Goal: Information Seeking & Learning: Learn about a topic

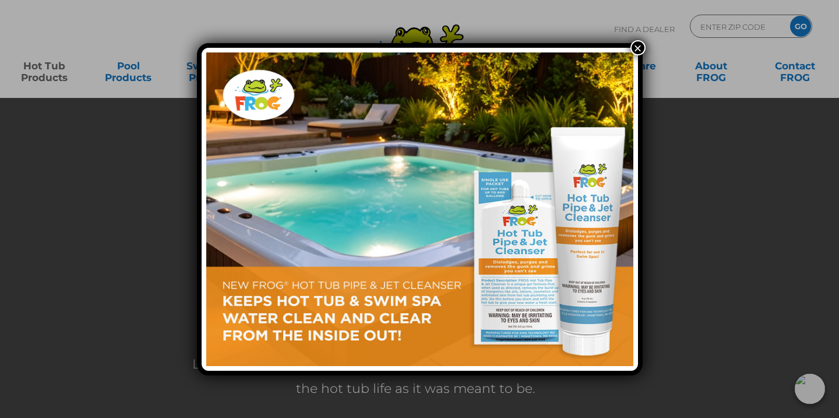
click at [639, 45] on button "×" at bounding box center [638, 47] width 15 height 15
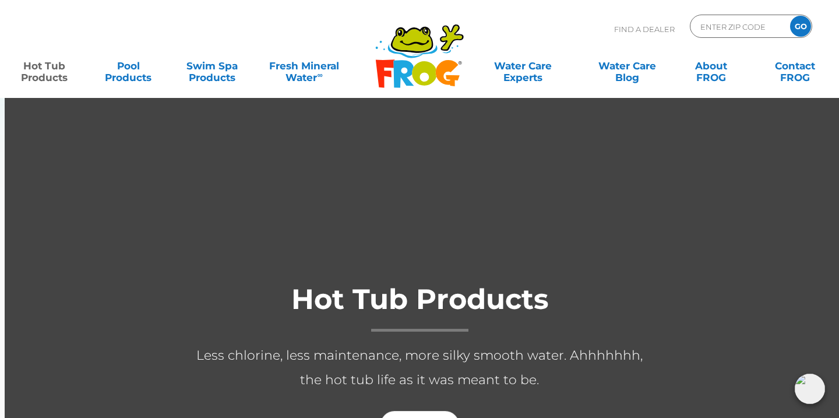
scroll to position [11, 0]
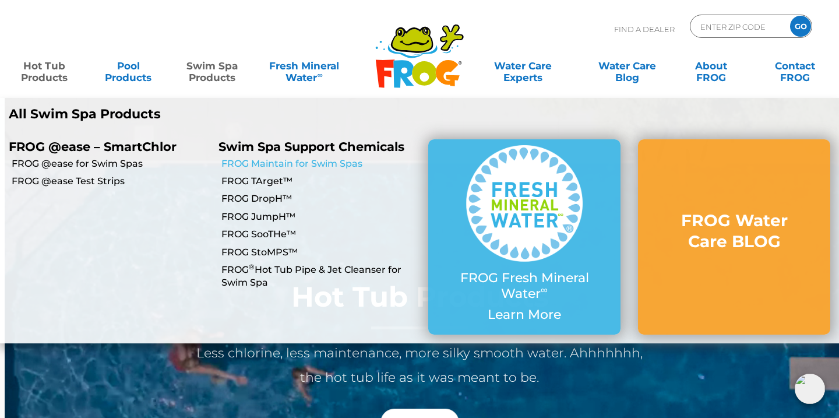
click at [290, 163] on link "FROG Maintain for Swim Spas" at bounding box center [320, 163] width 198 height 13
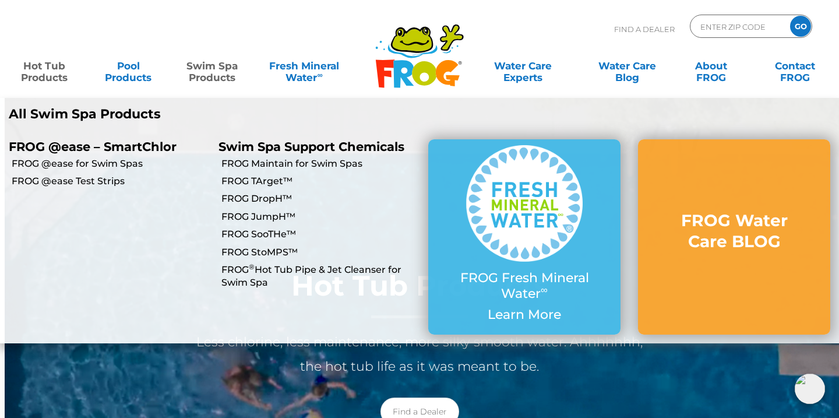
scroll to position [24, 0]
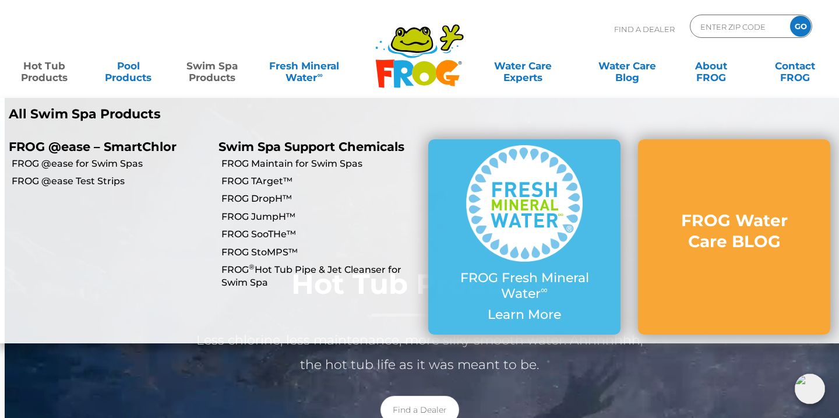
click at [237, 98] on li "All Swim Spa Products All Swim Spa Products" at bounding box center [210, 114] width 420 height 33
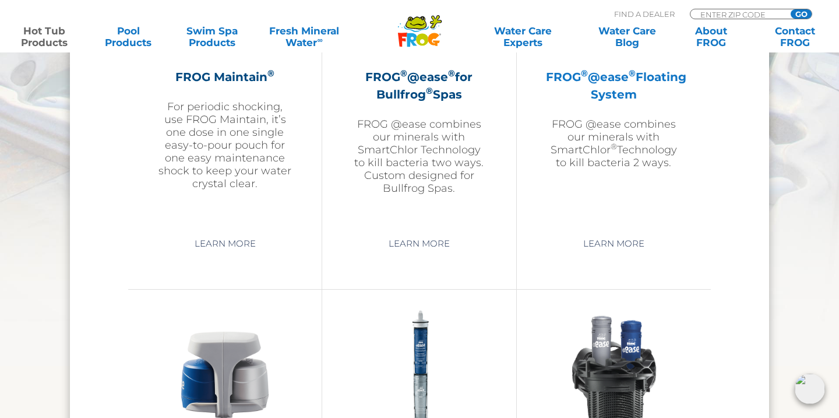
scroll to position [1389, 0]
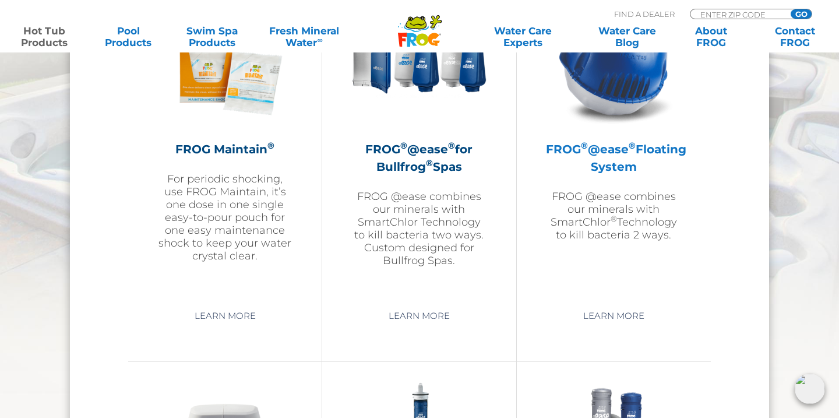
click at [653, 110] on img at bounding box center [613, 61] width 135 height 135
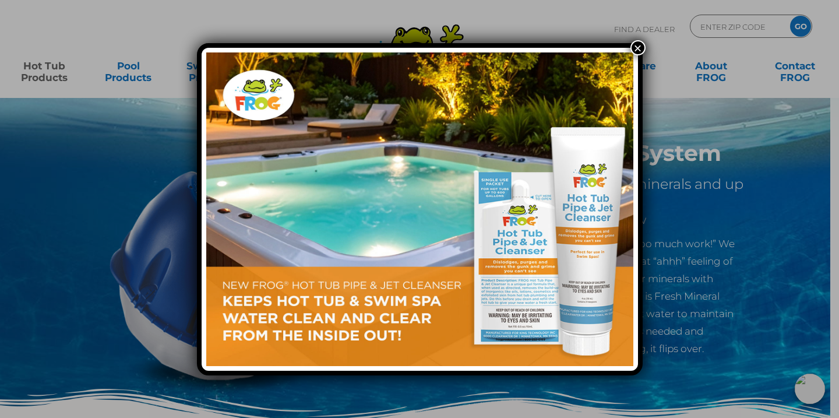
click at [633, 47] on button "×" at bounding box center [638, 47] width 15 height 15
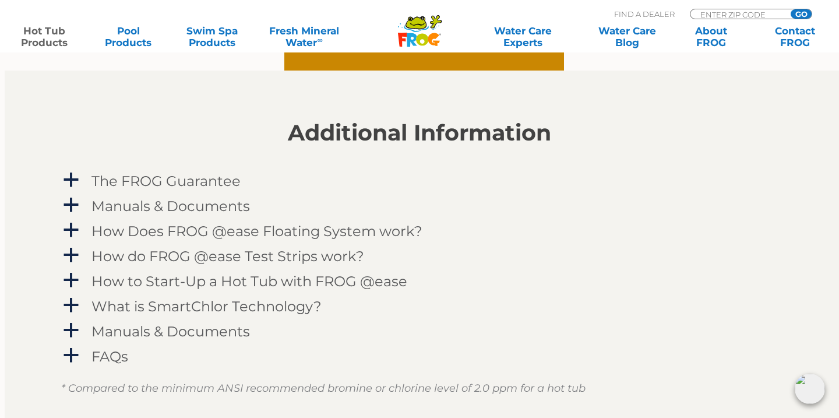
scroll to position [1161, 0]
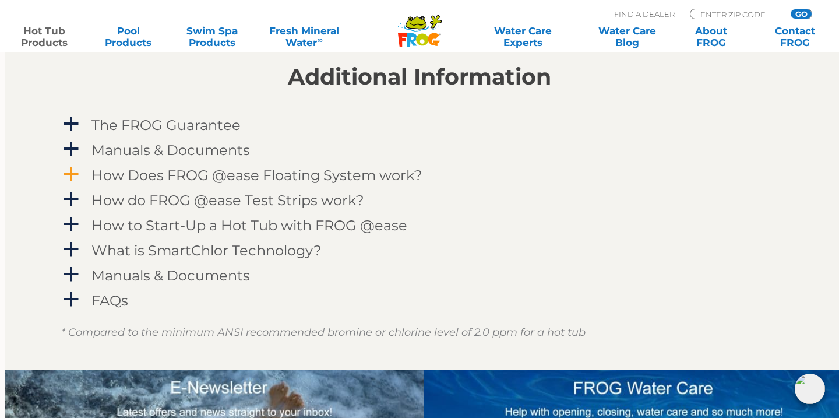
click at [361, 176] on h4 "How Does FROG @ease Floating System work?" at bounding box center [256, 175] width 331 height 16
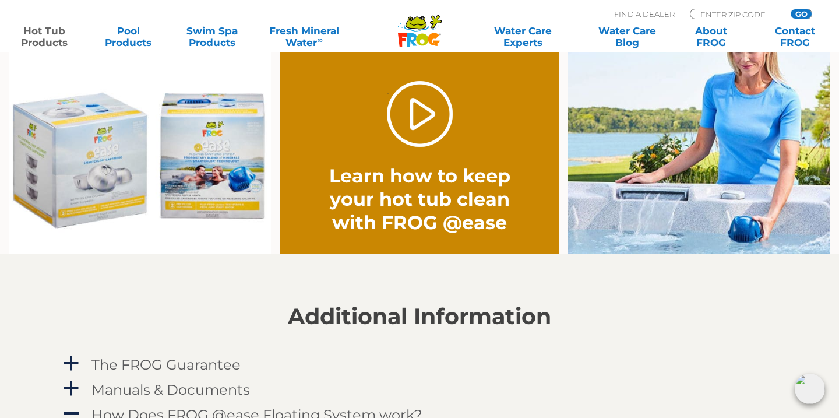
scroll to position [922, 0]
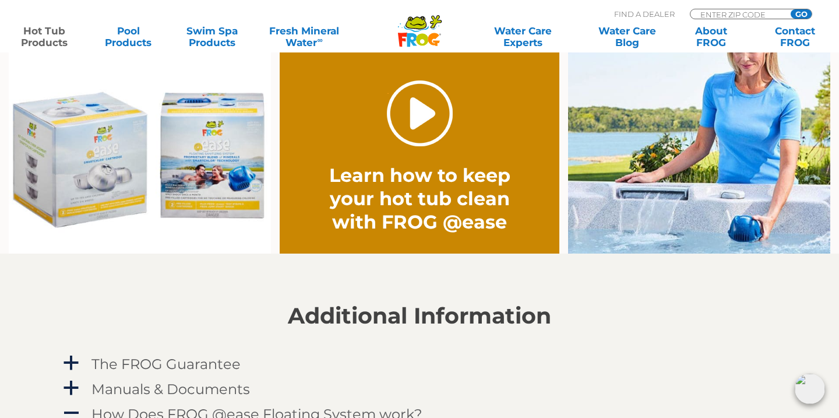
click at [428, 128] on link "." at bounding box center [420, 113] width 66 height 66
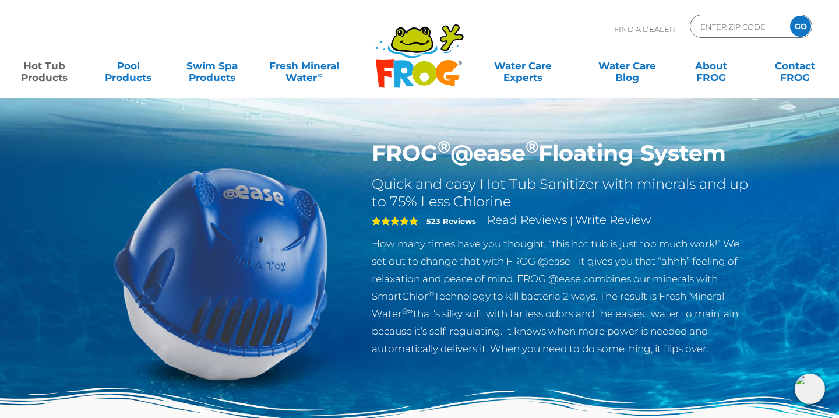
click at [477, 156] on h1 "FROG ® @ease ® Floating System" at bounding box center [562, 153] width 381 height 27
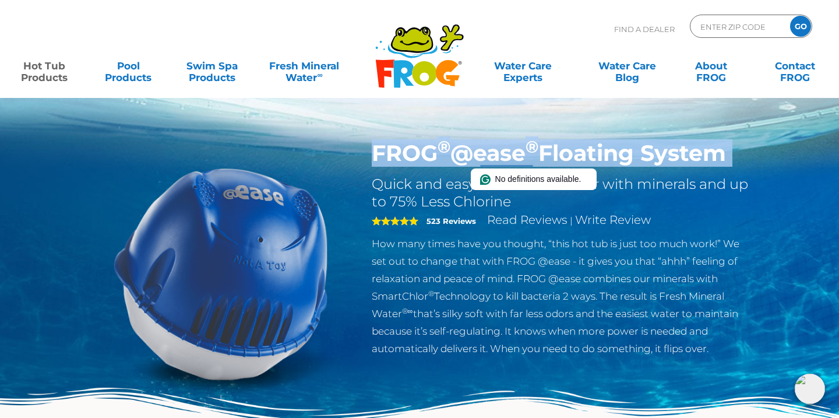
copy div "FROG ® @ease ® Floating System"
